Goal: Download file/media

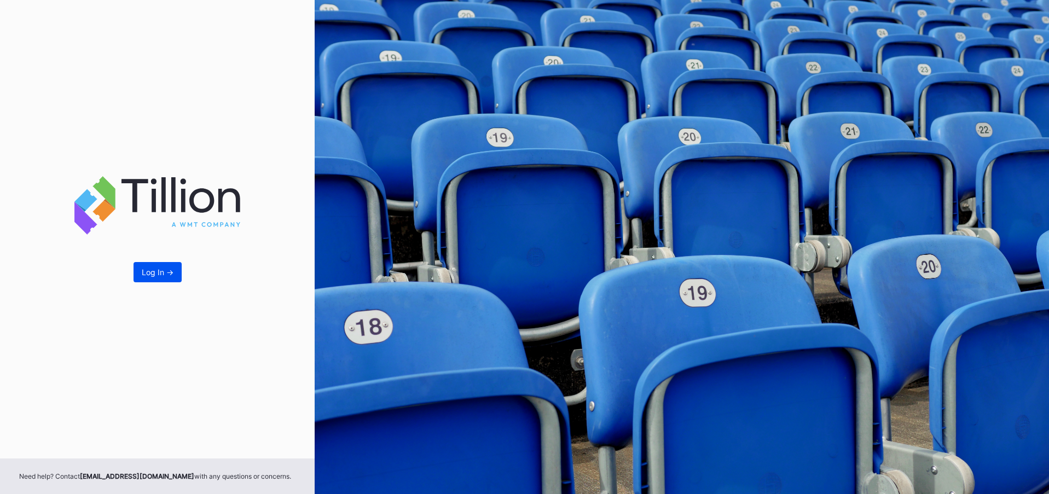
click at [168, 271] on div "Log In ->" at bounding box center [158, 272] width 32 height 9
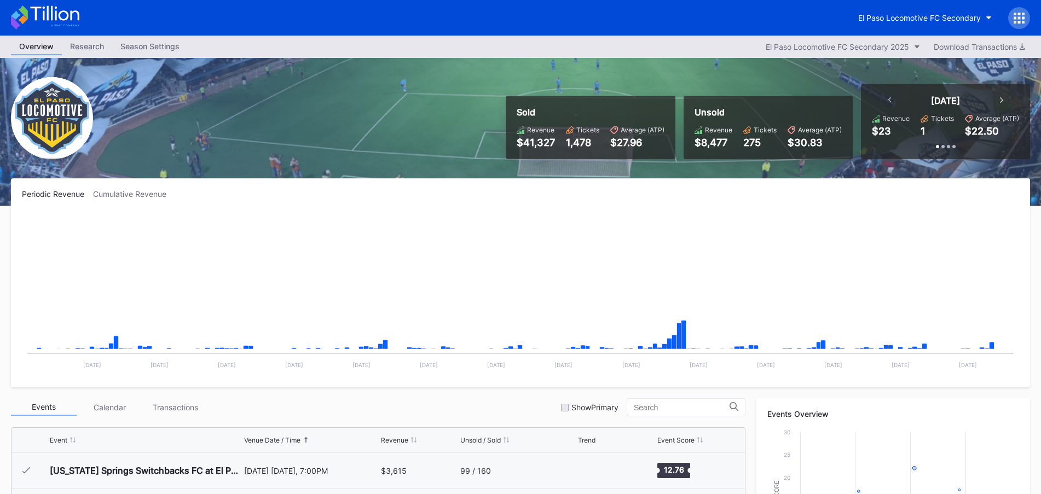
scroll to position [246, 0]
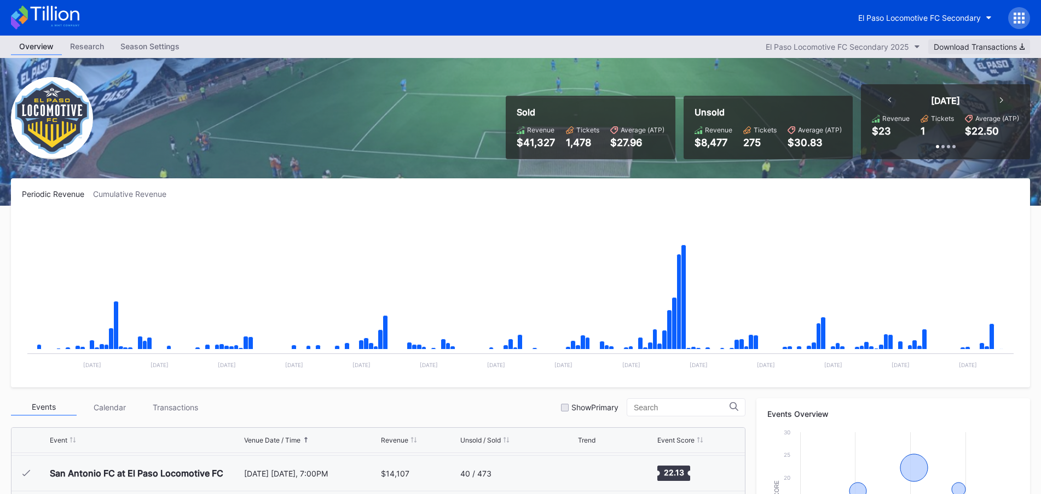
click at [974, 42] on div "Download Transactions" at bounding box center [979, 46] width 91 height 9
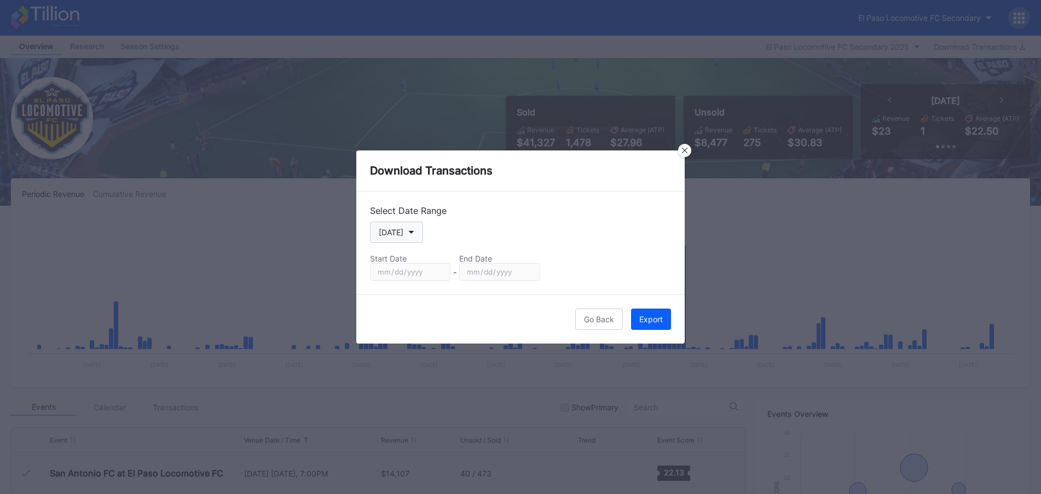
click at [398, 229] on div "[DATE]" at bounding box center [391, 232] width 25 height 9
click at [407, 363] on div "Custom" at bounding box center [401, 364] width 63 height 20
click at [441, 269] on input "[DATE]" at bounding box center [410, 272] width 80 height 18
type input "[DATE]"
click at [524, 273] on input "[DATE]" at bounding box center [499, 272] width 80 height 18
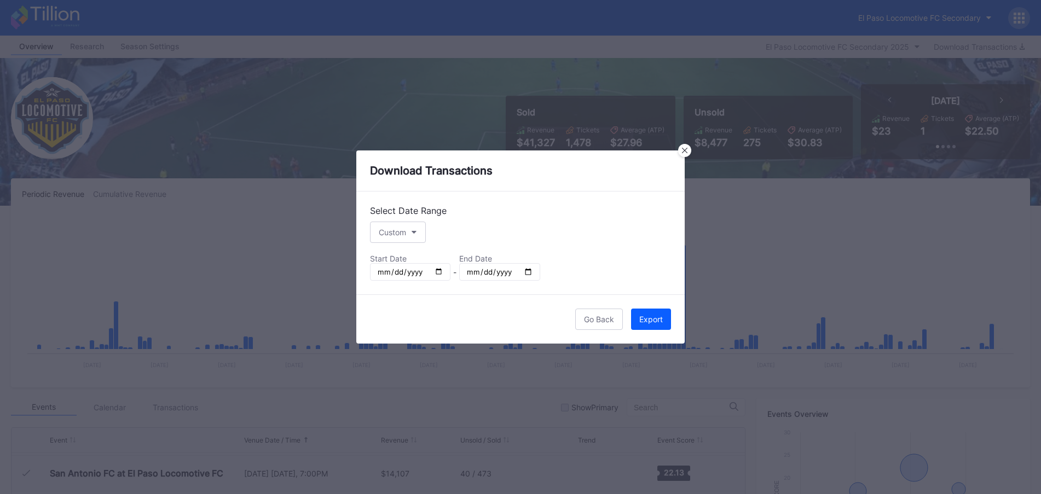
type input "[DATE]"
click at [655, 321] on div "Export" at bounding box center [651, 319] width 24 height 9
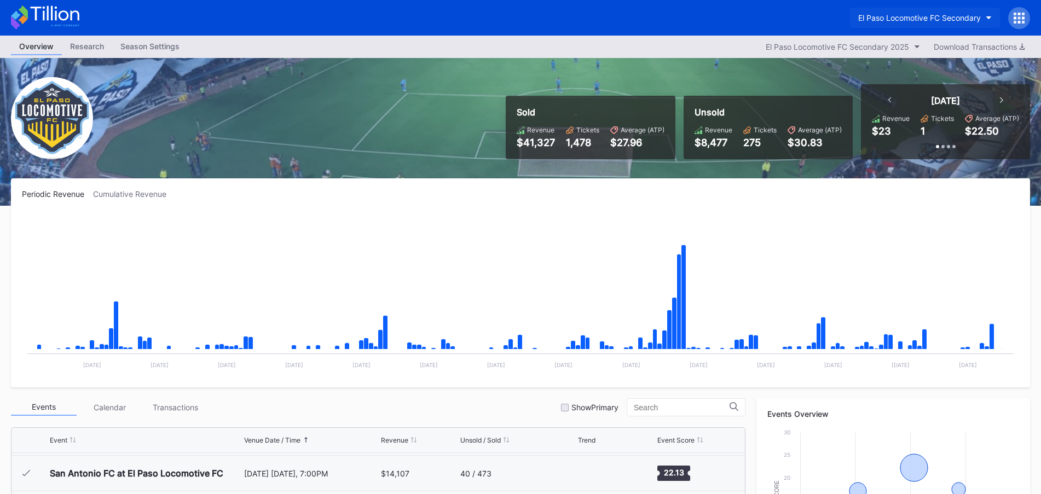
click at [895, 11] on button "El Paso Locomotive FC Secondary" at bounding box center [925, 18] width 150 height 20
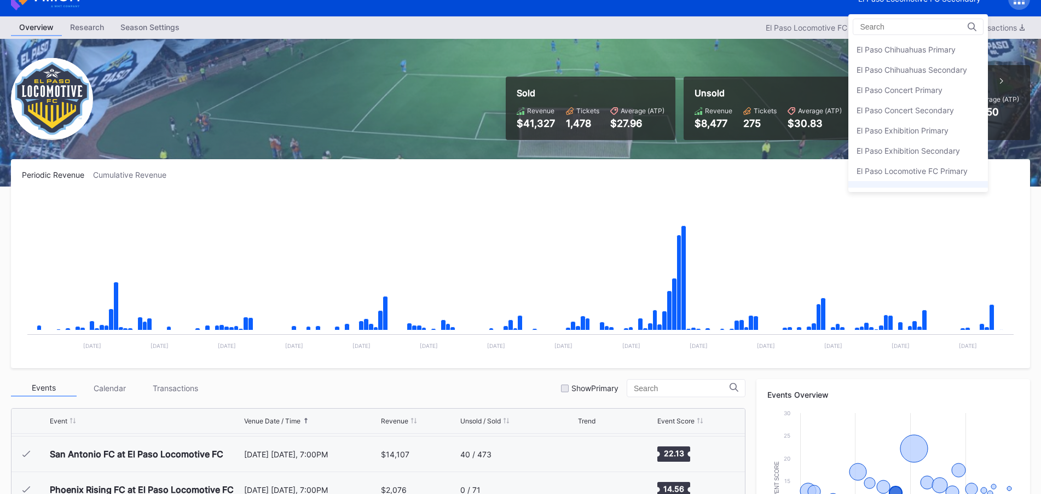
scroll to position [0, 0]
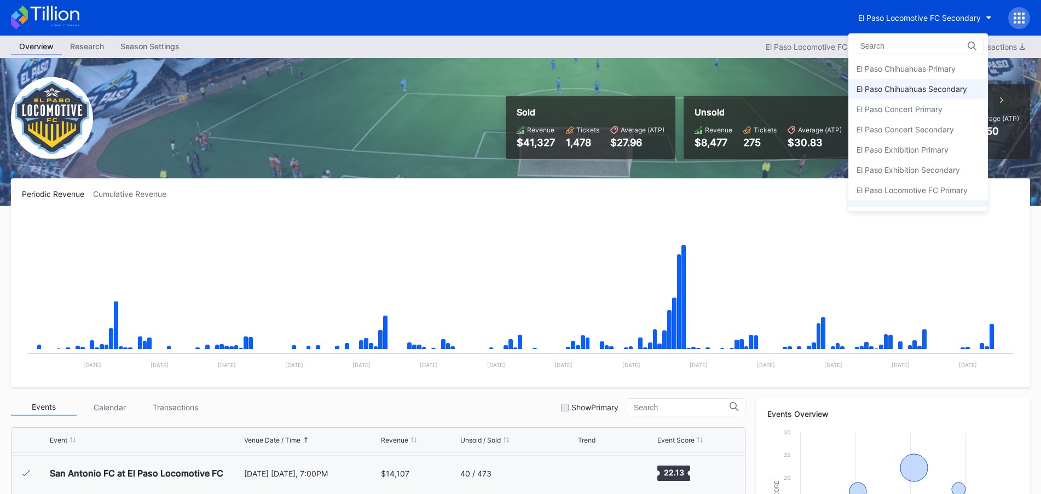
click at [915, 89] on div "El Paso Chihuahuas Secondary" at bounding box center [912, 88] width 111 height 9
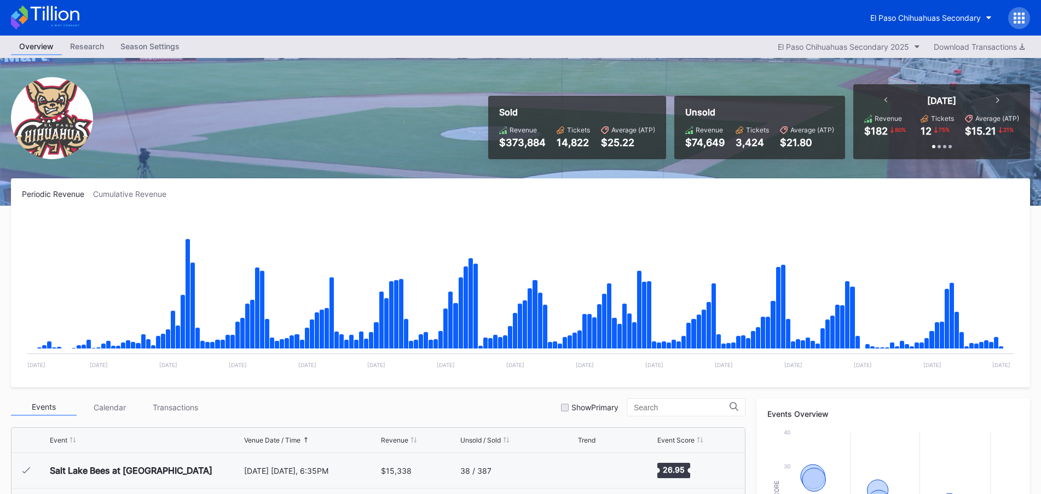
scroll to position [2310, 0]
click at [1008, 44] on div "Download Transactions" at bounding box center [979, 46] width 91 height 9
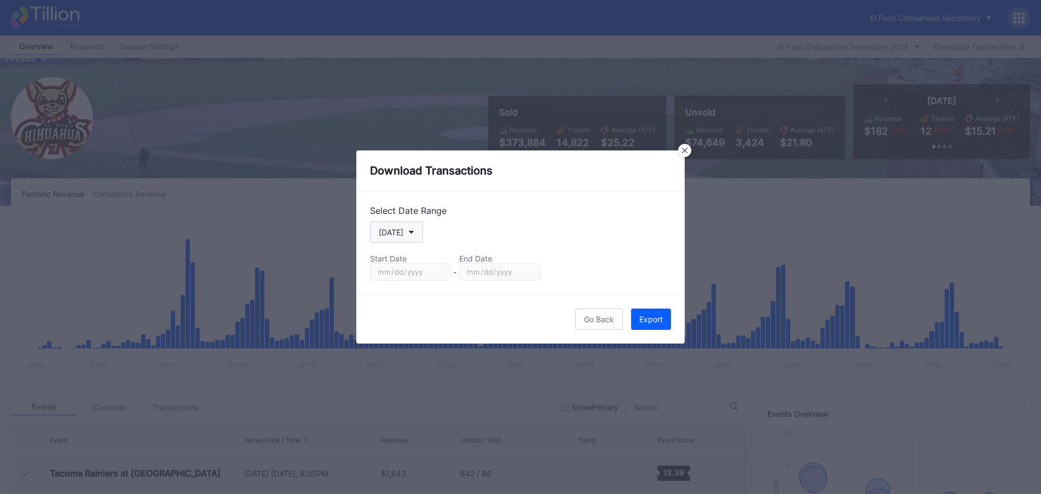
click at [410, 232] on icon "button" at bounding box center [411, 232] width 5 height 3
click at [401, 360] on div "Custom" at bounding box center [391, 364] width 27 height 9
click at [437, 275] on input "[DATE]" at bounding box center [410, 272] width 80 height 18
type input "[DATE]"
click at [530, 274] on input "[DATE]" at bounding box center [499, 272] width 80 height 18
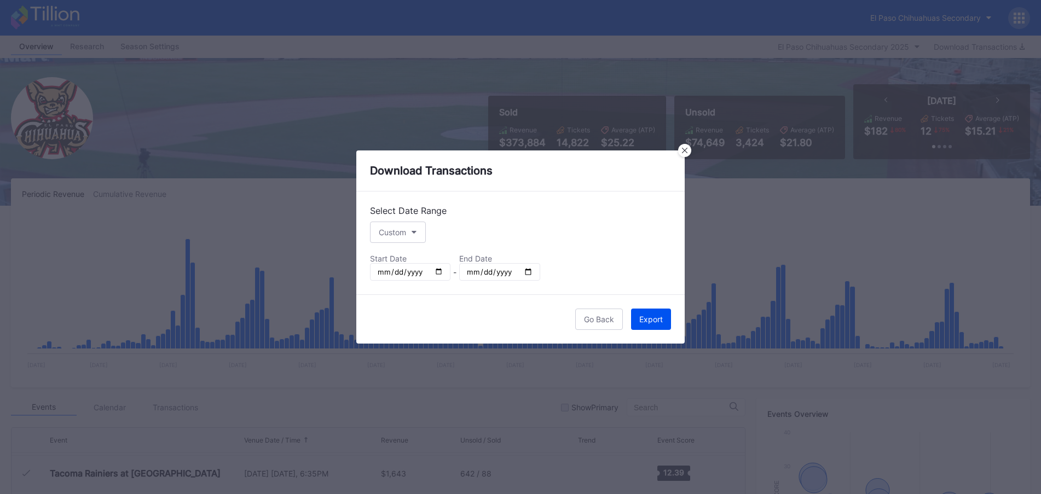
type input "[DATE]"
click at [646, 320] on div "Export" at bounding box center [651, 319] width 24 height 9
